Goal: Complete application form

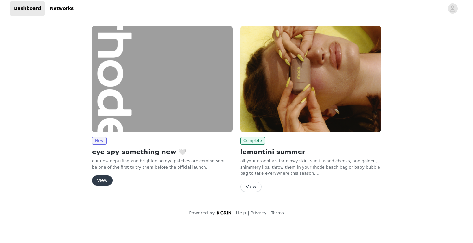
click at [104, 180] on button "View" at bounding box center [102, 180] width 21 height 10
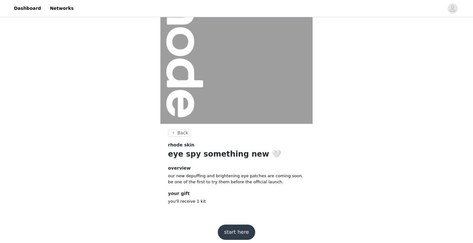
scroll to position [52, 0]
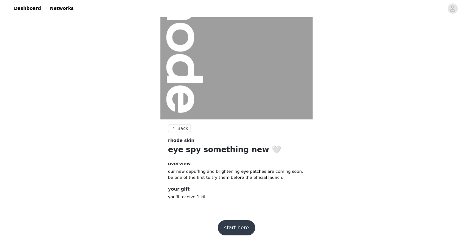
click at [226, 226] on button "start here" at bounding box center [236, 227] width 37 height 15
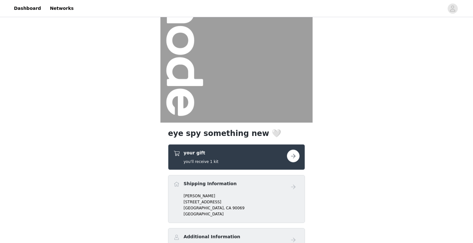
scroll to position [51, 0]
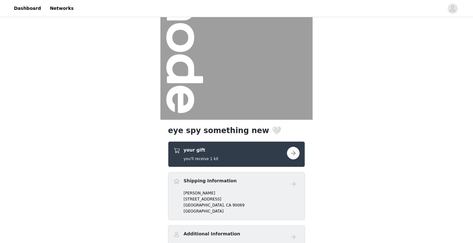
click at [297, 153] on button "button" at bounding box center [293, 153] width 13 height 13
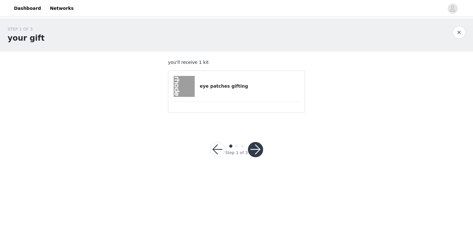
click at [245, 93] on div "eye patches gifting" at bounding box center [236, 86] width 126 height 21
click at [195, 85] on div at bounding box center [184, 86] width 22 height 21
click at [253, 150] on button "button" at bounding box center [255, 149] width 15 height 15
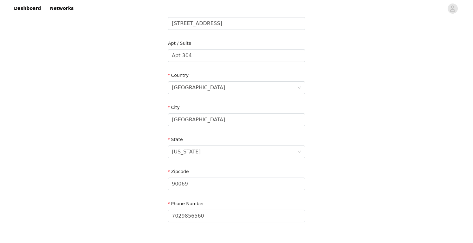
scroll to position [190, 0]
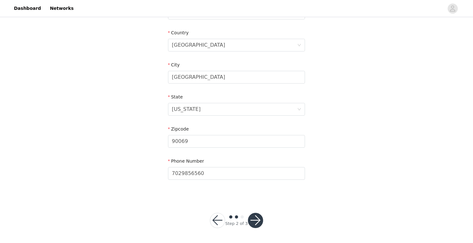
click at [255, 224] on button "button" at bounding box center [255, 219] width 15 height 15
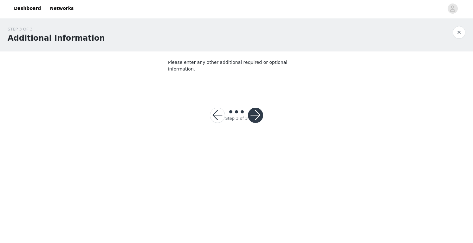
click at [257, 109] on button "button" at bounding box center [255, 115] width 15 height 15
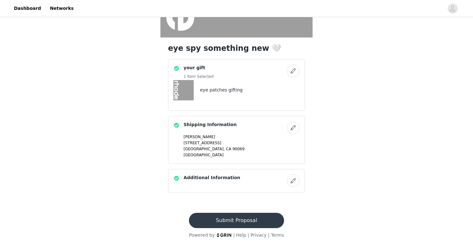
scroll to position [136, 0]
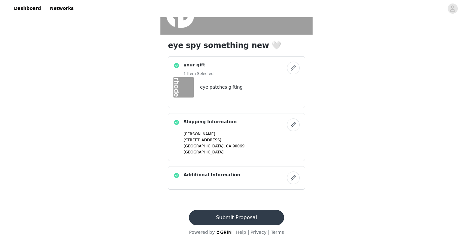
click at [236, 219] on button "Submit Proposal" at bounding box center [236, 217] width 95 height 15
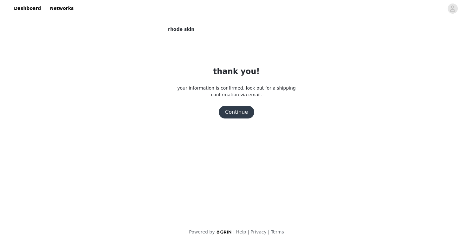
click at [238, 114] on button "Continue" at bounding box center [237, 112] width 36 height 13
